Goal: Transaction & Acquisition: Purchase product/service

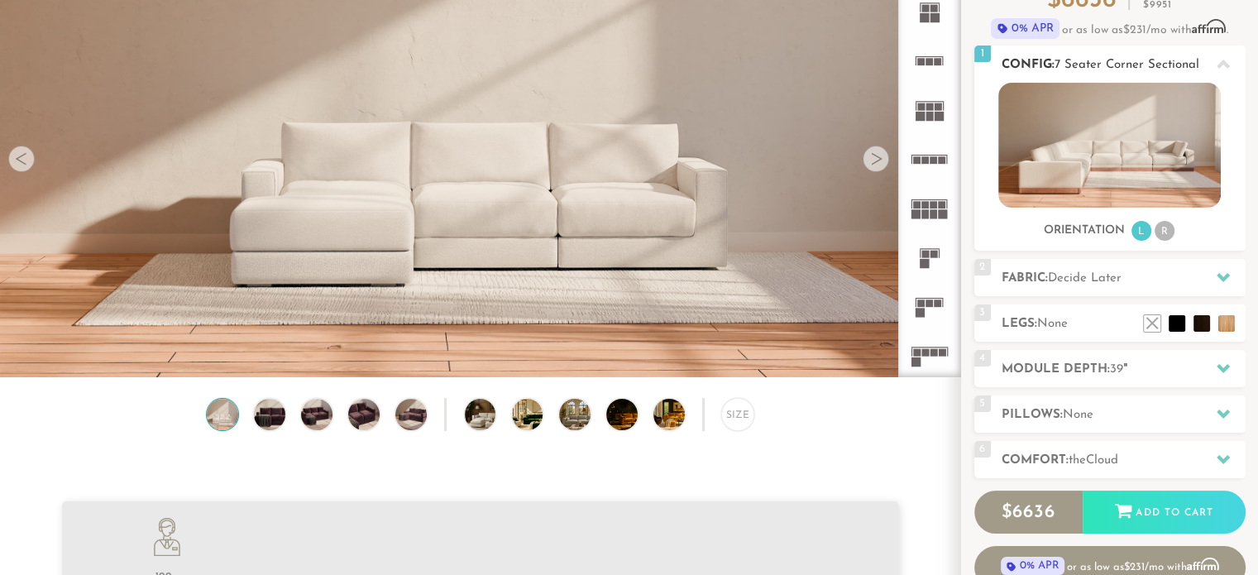
scroll to position [165, 0]
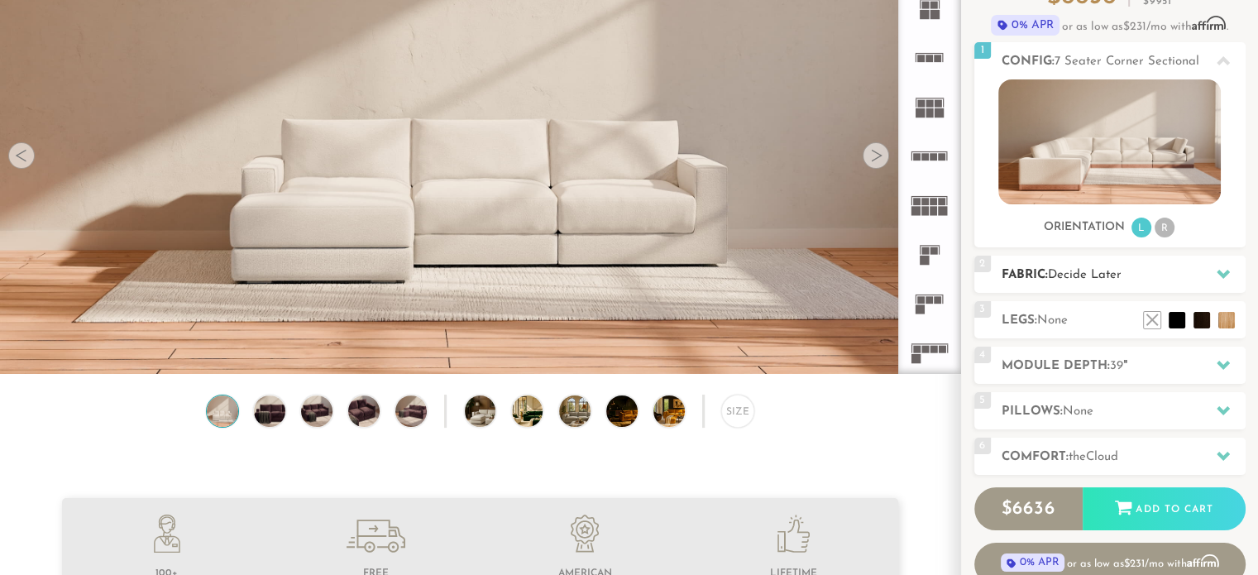
click at [1216, 270] on icon at bounding box center [1222, 274] width 13 height 9
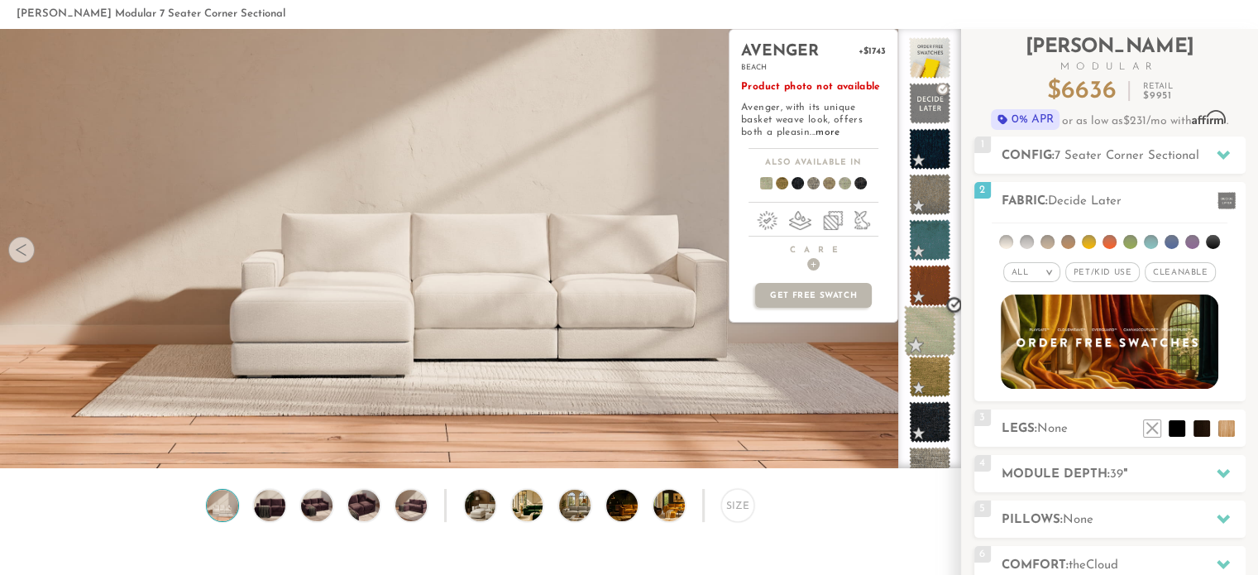
scroll to position [0, 0]
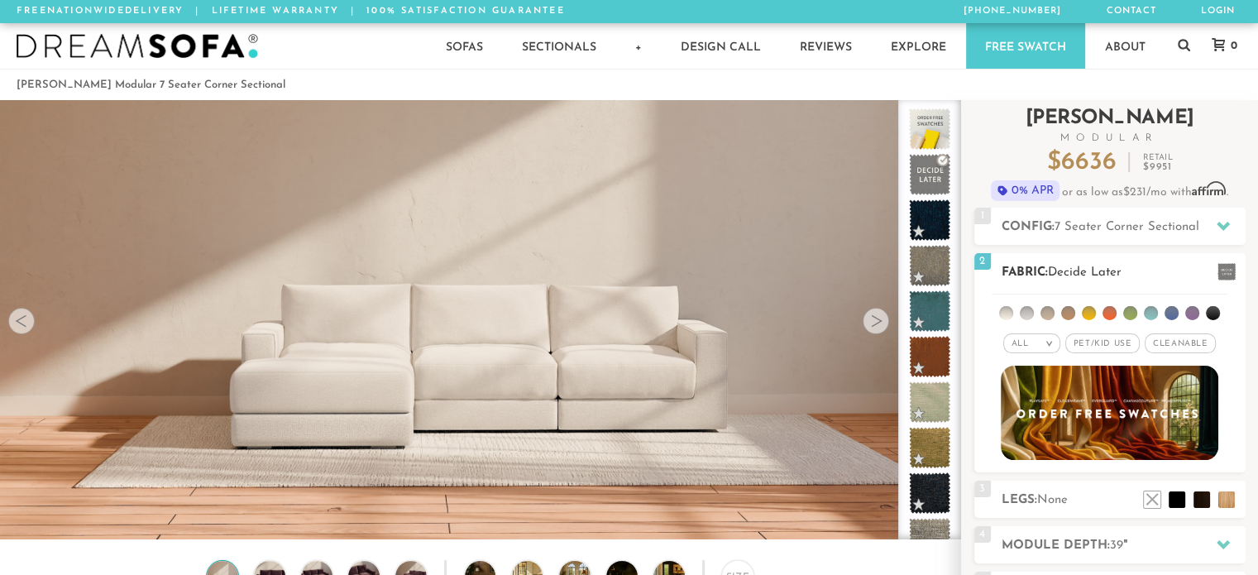
click at [1125, 313] on li at bounding box center [1130, 313] width 14 height 14
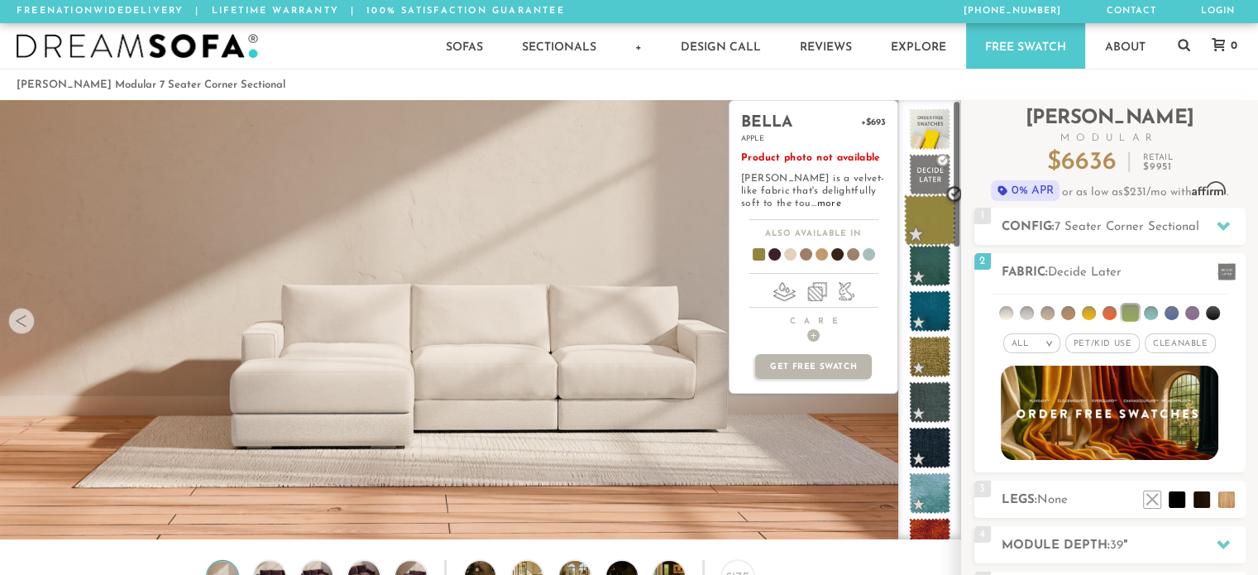
click at [920, 217] on span at bounding box center [930, 220] width 52 height 52
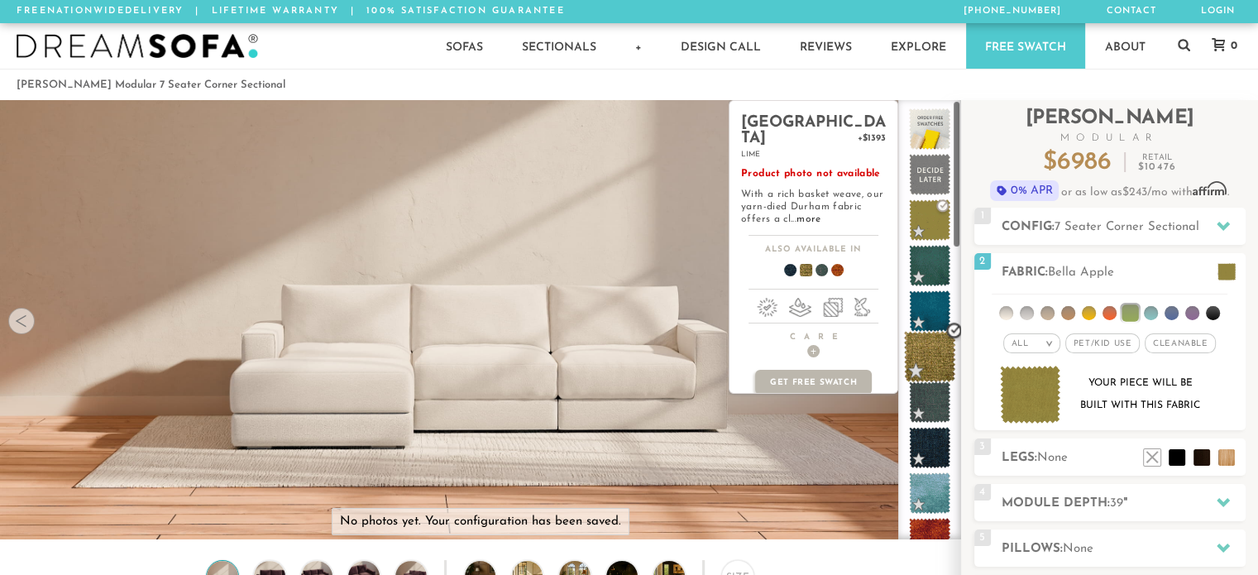
click at [936, 367] on span at bounding box center [930, 357] width 52 height 52
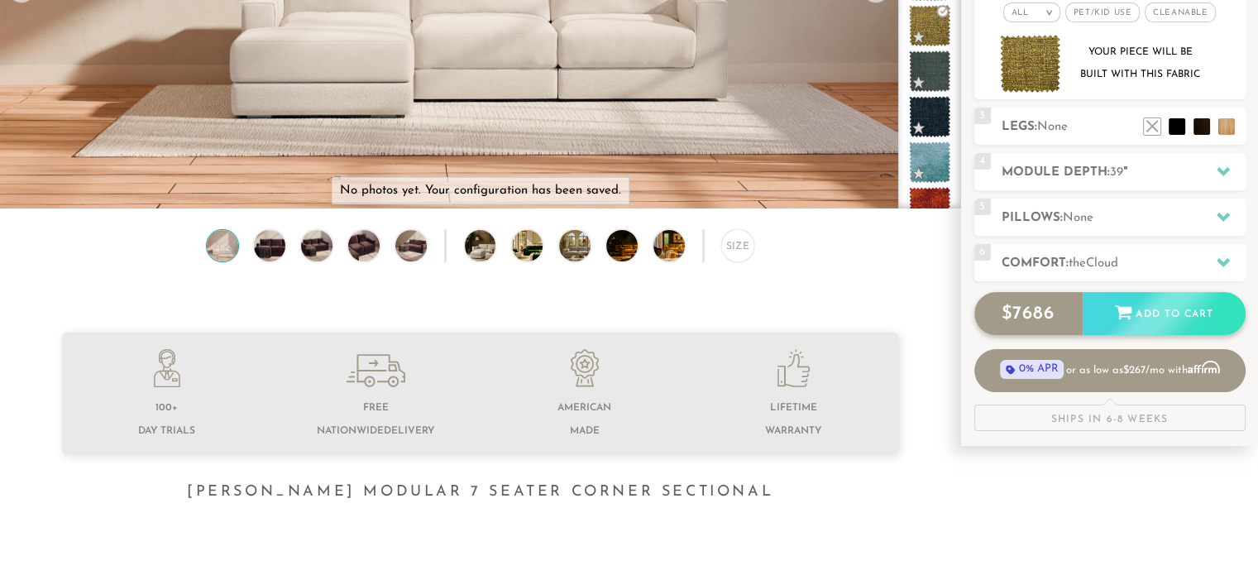
scroll to position [338, 0]
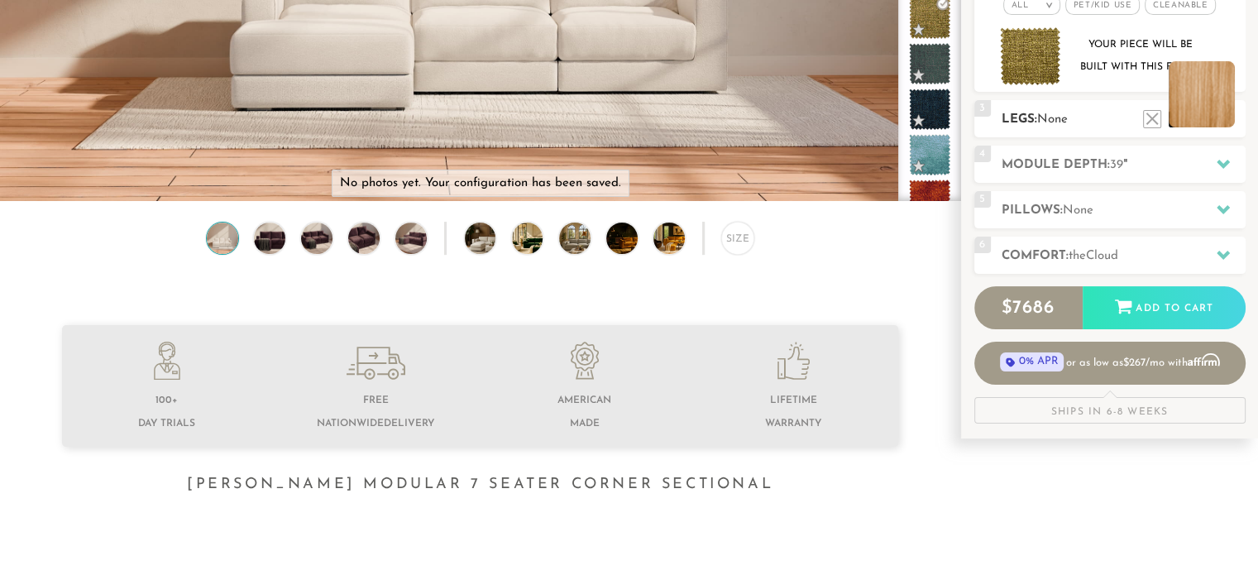
click at [1192, 94] on li at bounding box center [1201, 94] width 66 height 66
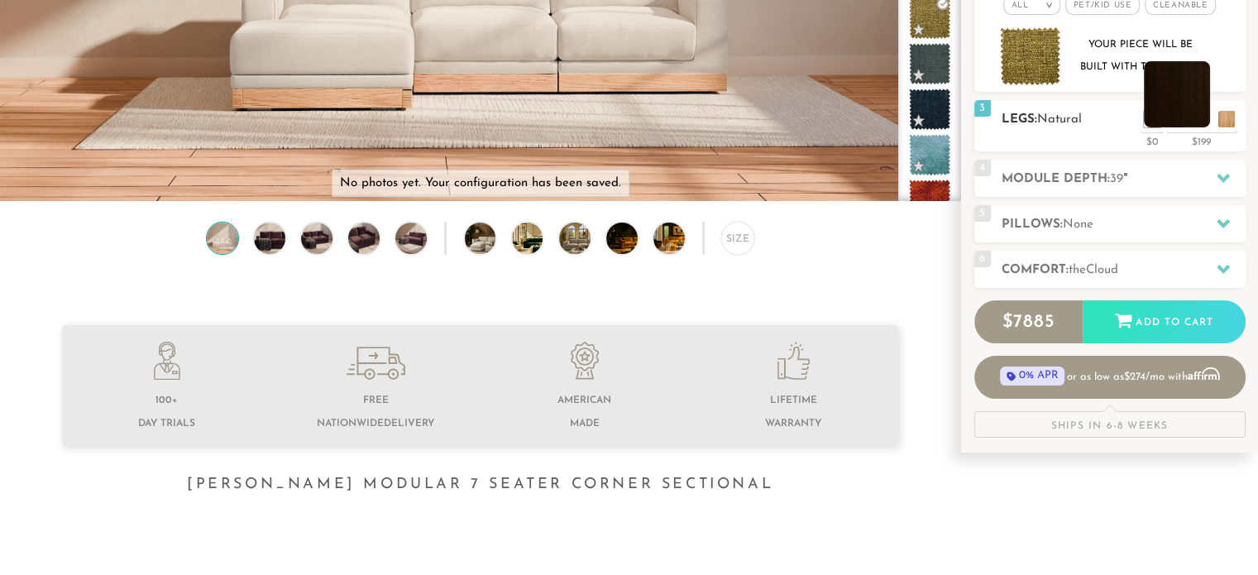
click at [1198, 126] on li at bounding box center [1177, 94] width 66 height 66
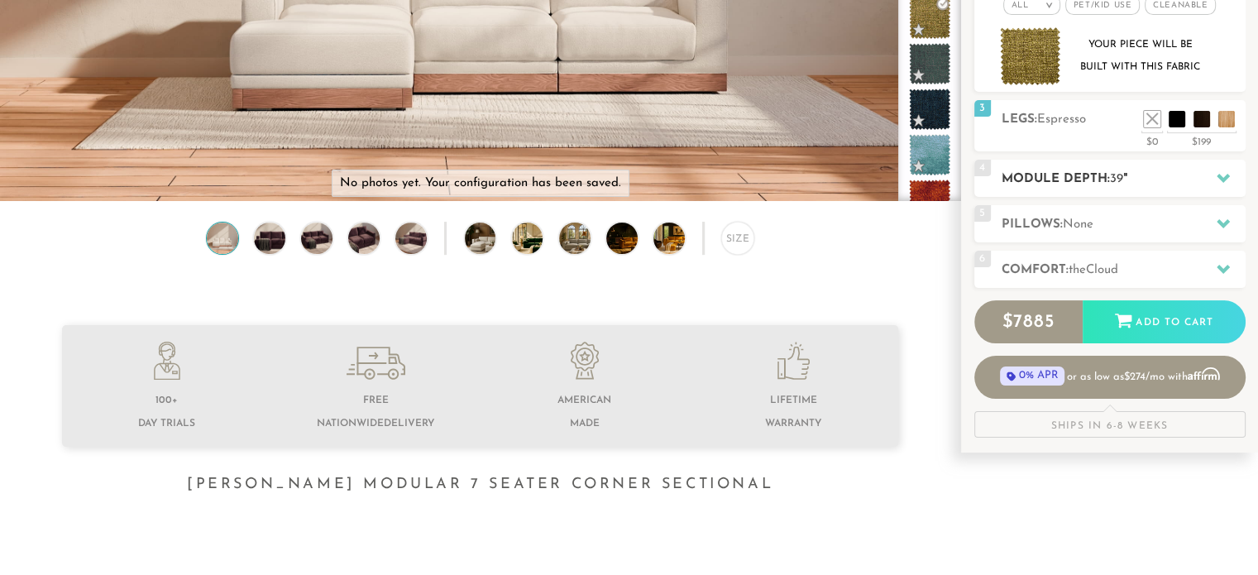
click at [1032, 181] on h2 "Module Depth: 39 "" at bounding box center [1123, 179] width 244 height 19
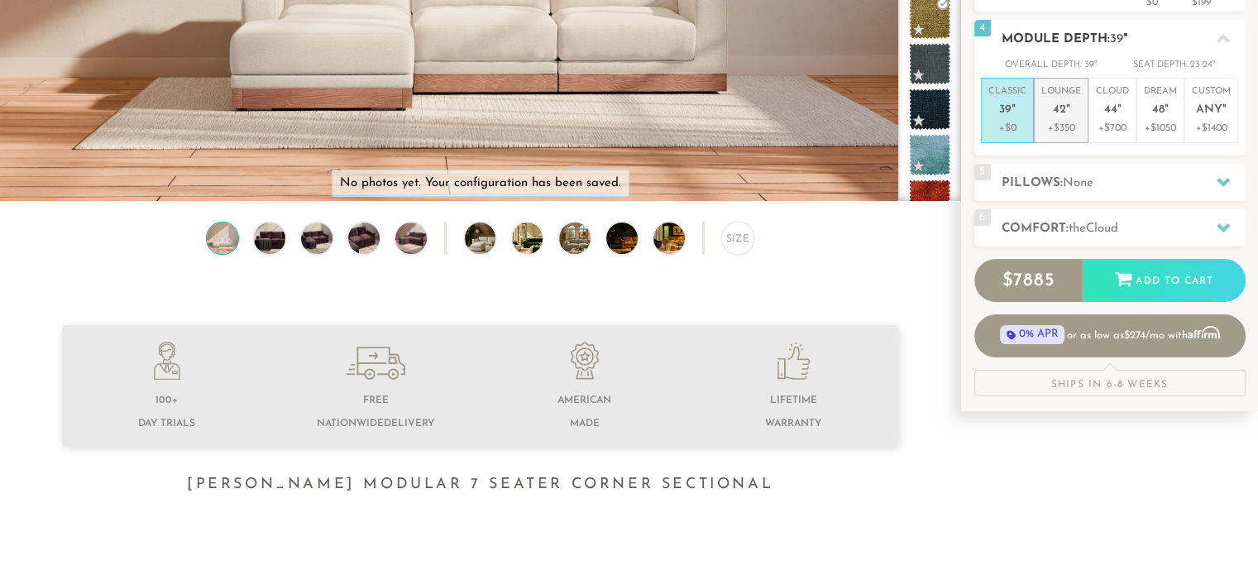
click at [1063, 105] on span "42" at bounding box center [1059, 110] width 13 height 14
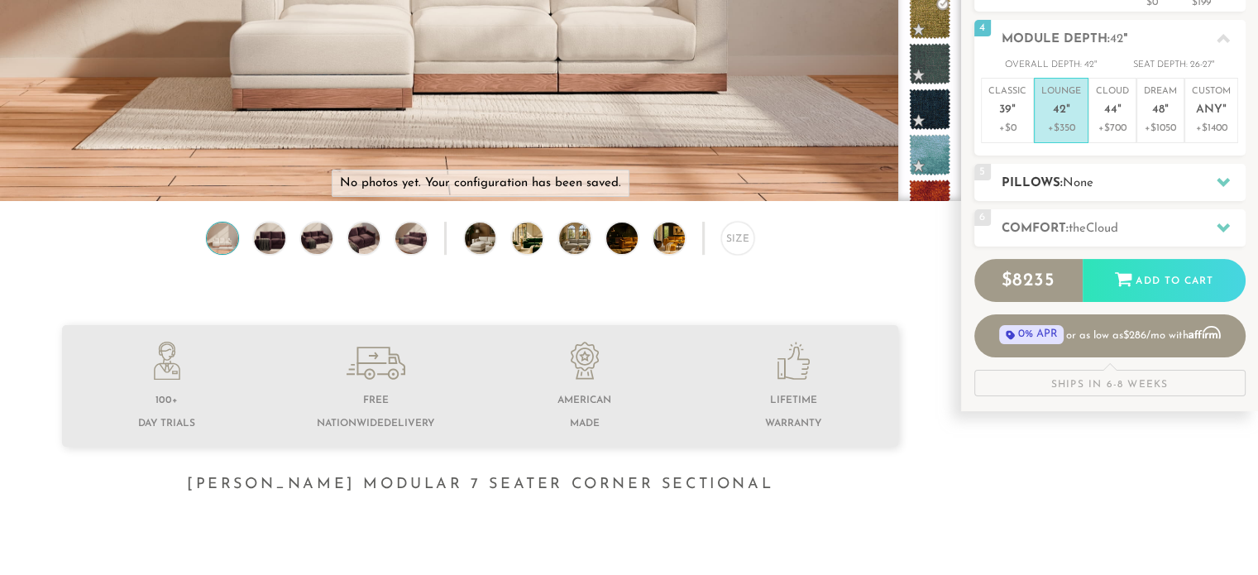
click at [1070, 174] on h2 "Pillows: None" at bounding box center [1123, 183] width 244 height 19
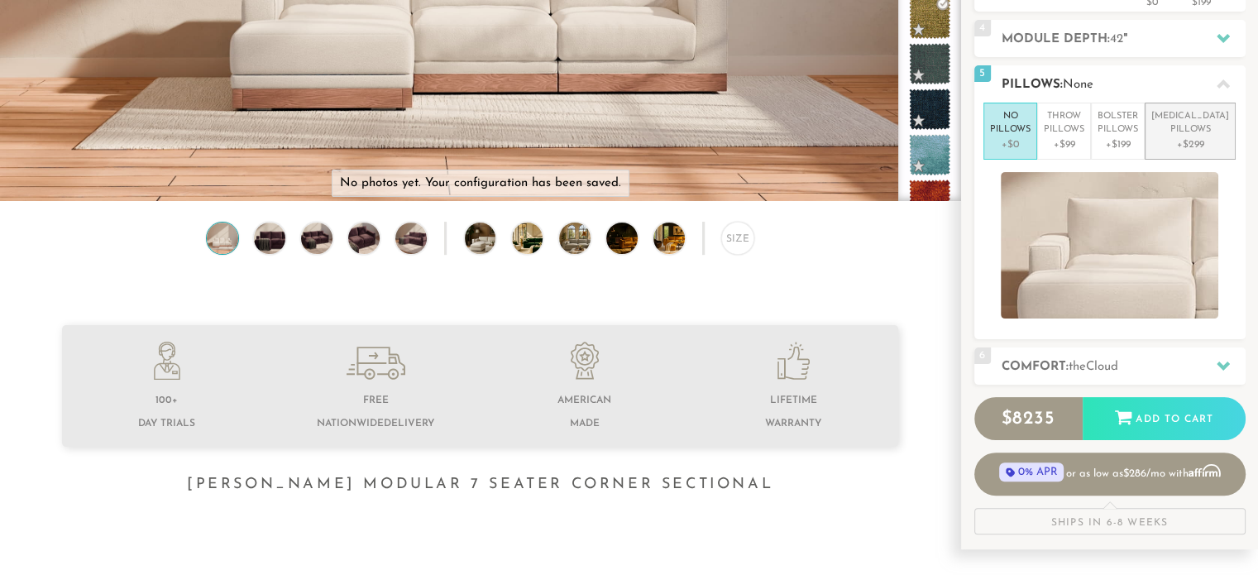
click at [1197, 138] on p "+$299" at bounding box center [1190, 144] width 78 height 15
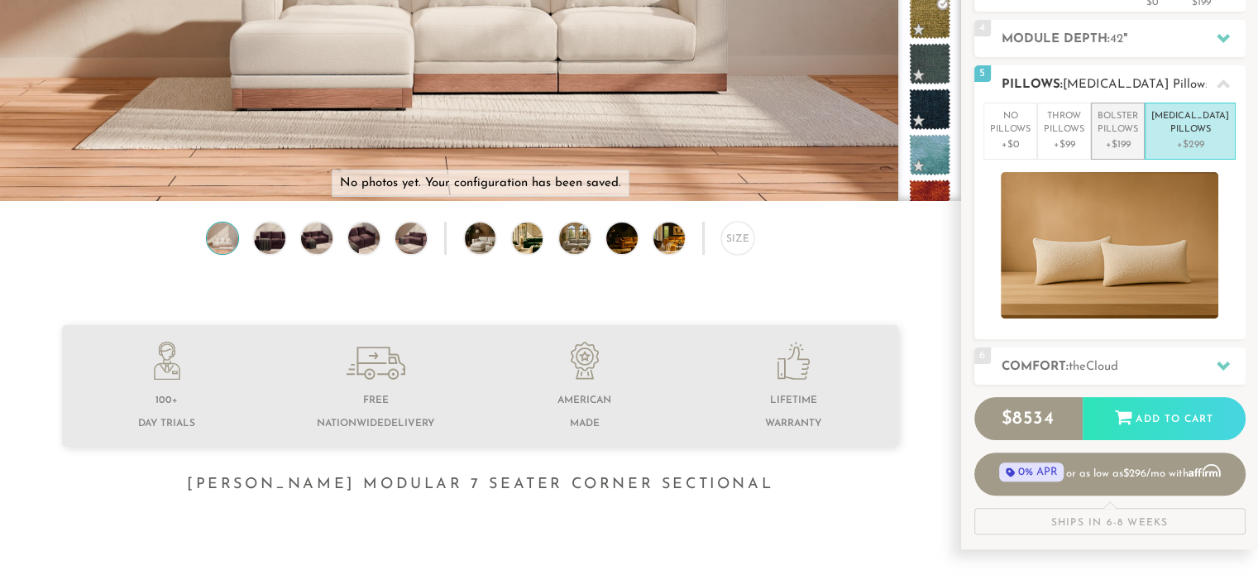
click at [1138, 137] on p "+$199" at bounding box center [1117, 144] width 41 height 15
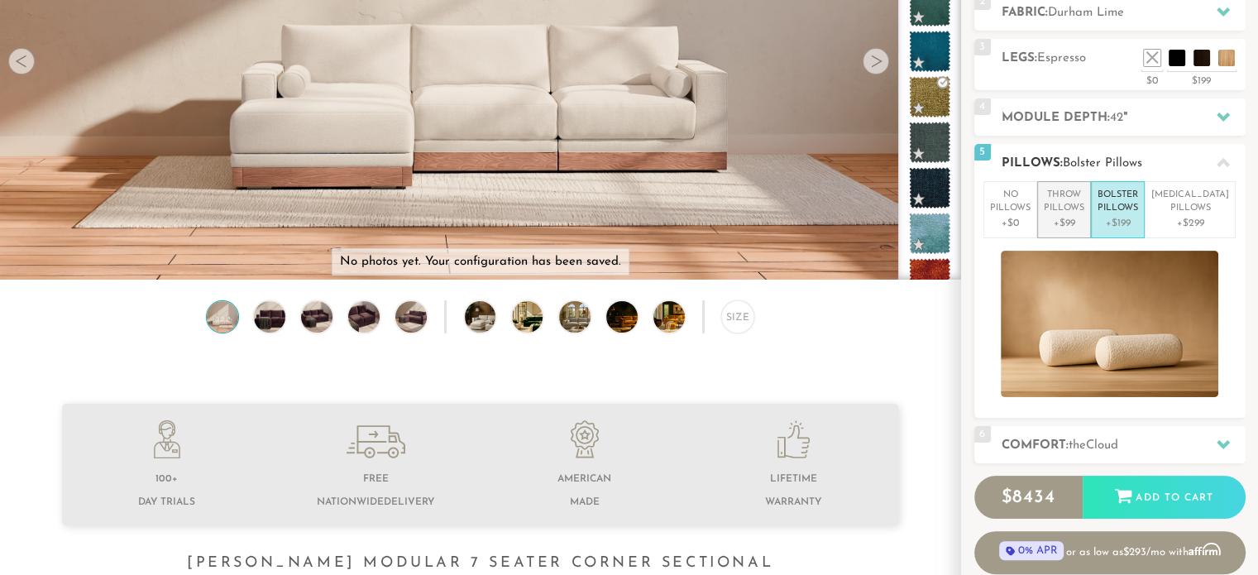
scroll to position [258, 0]
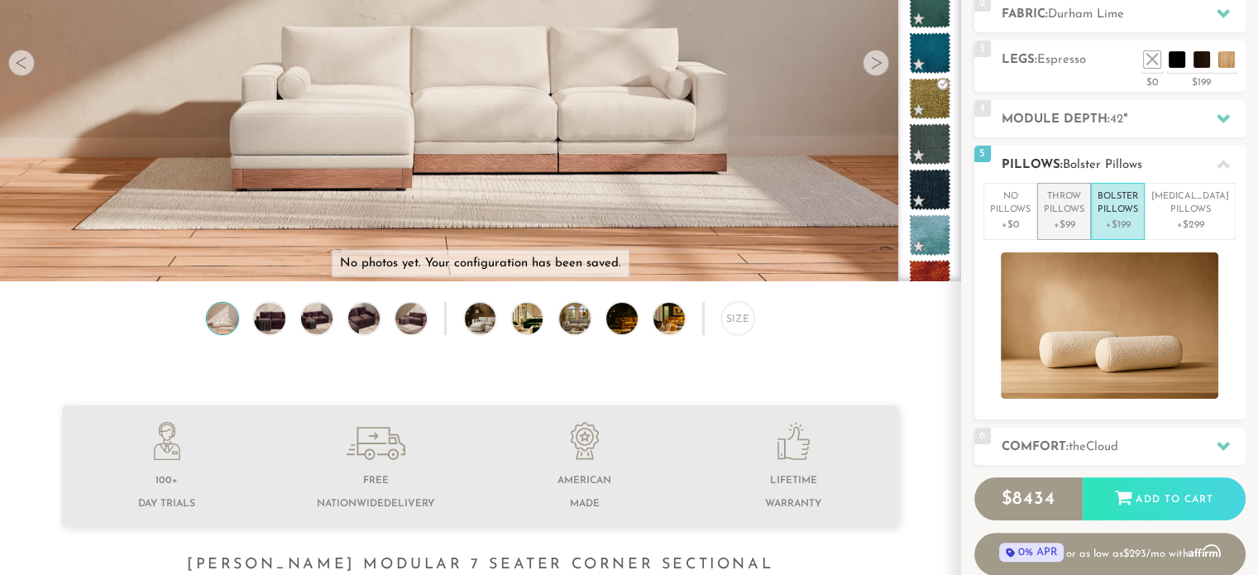
click at [1079, 214] on p "Throw Pillows" at bounding box center [1064, 203] width 41 height 27
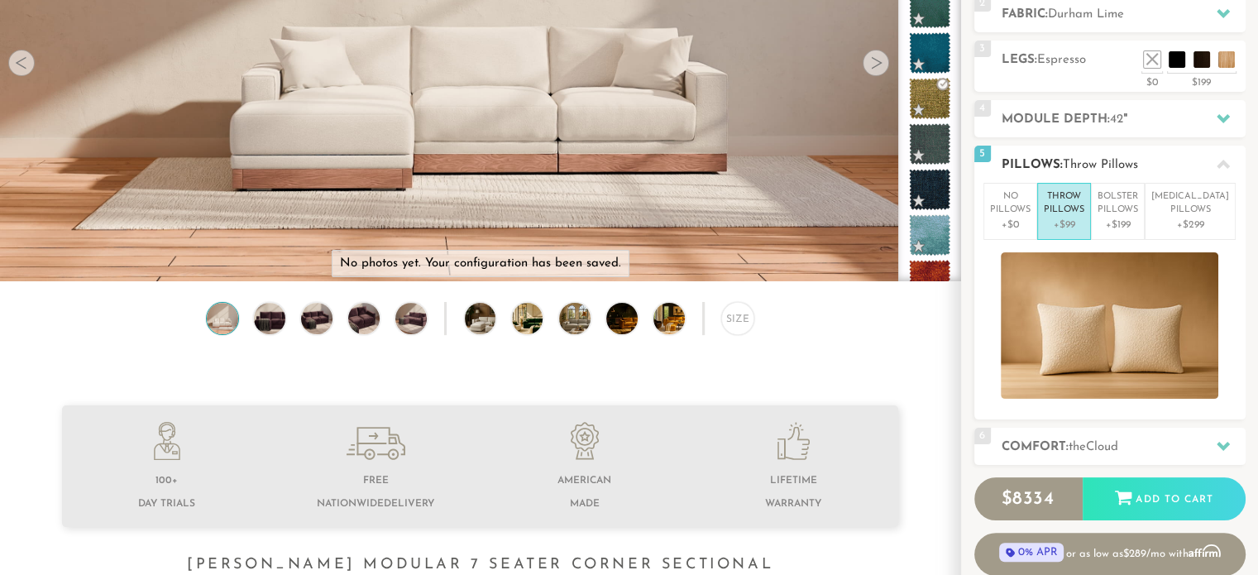
click at [1091, 214] on li "Throw Pillows +$99" at bounding box center [1064, 211] width 54 height 57
click at [1130, 209] on p "Bolster Pillows" at bounding box center [1117, 203] width 41 height 27
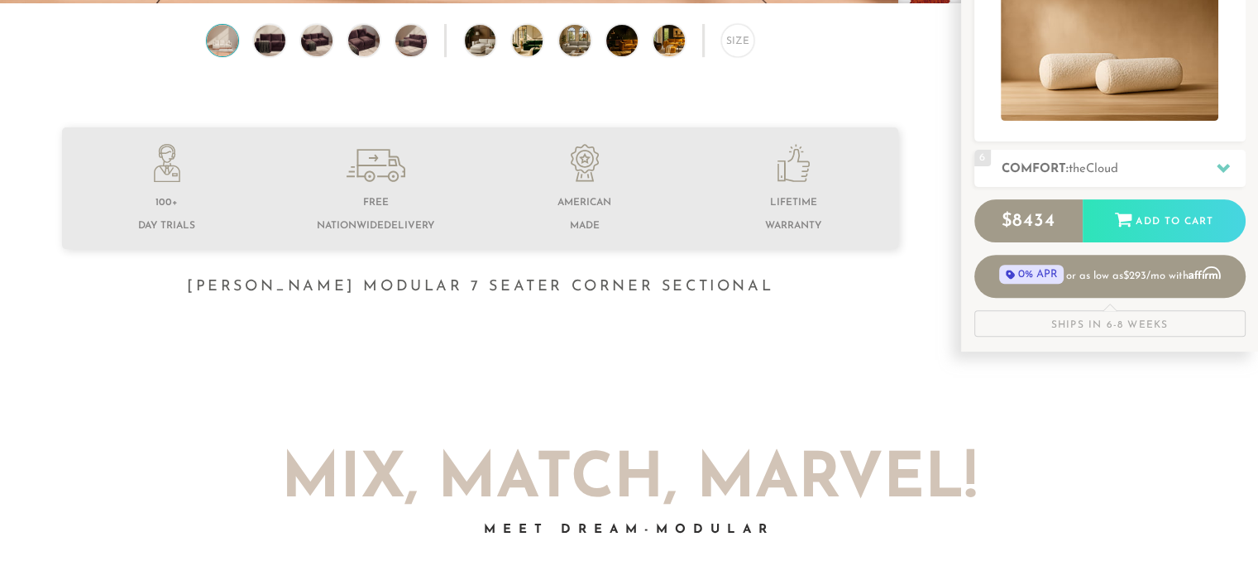
scroll to position [537, 0]
click at [734, 53] on div "Size" at bounding box center [737, 39] width 33 height 33
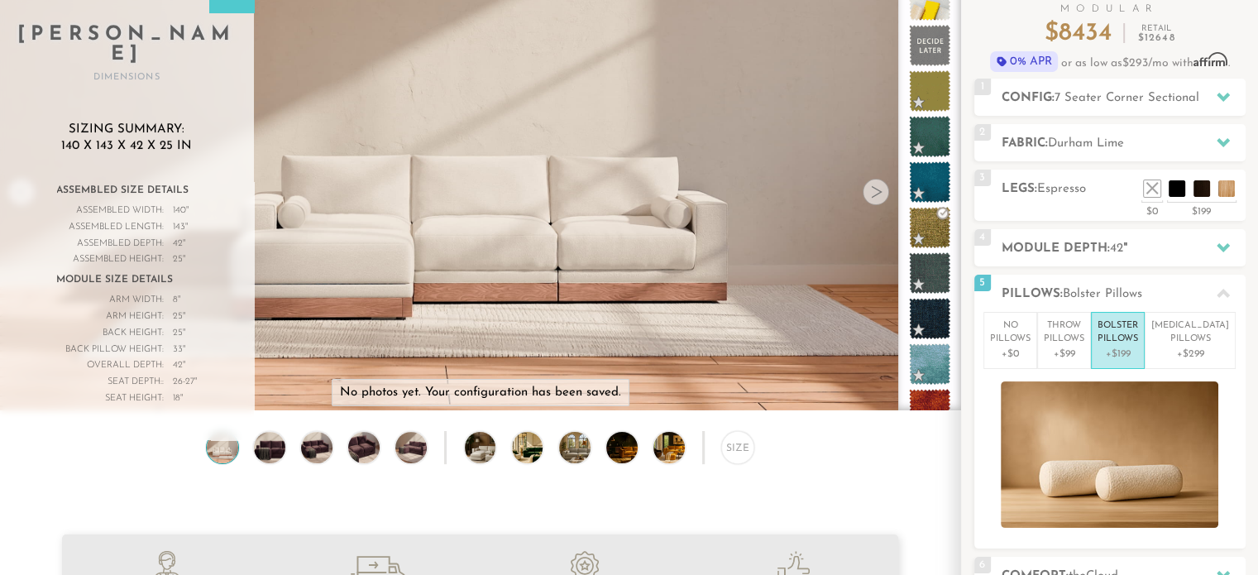
scroll to position [0, 0]
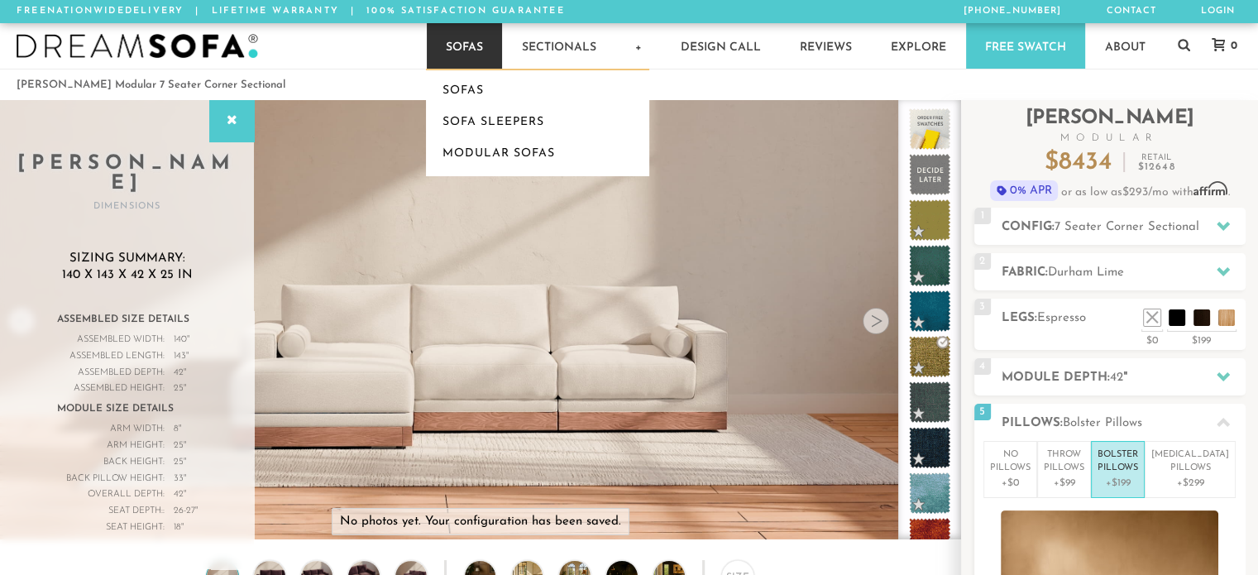
click at [471, 51] on link "Sofas" at bounding box center [464, 45] width 75 height 45
